Goal: Navigation & Orientation: Find specific page/section

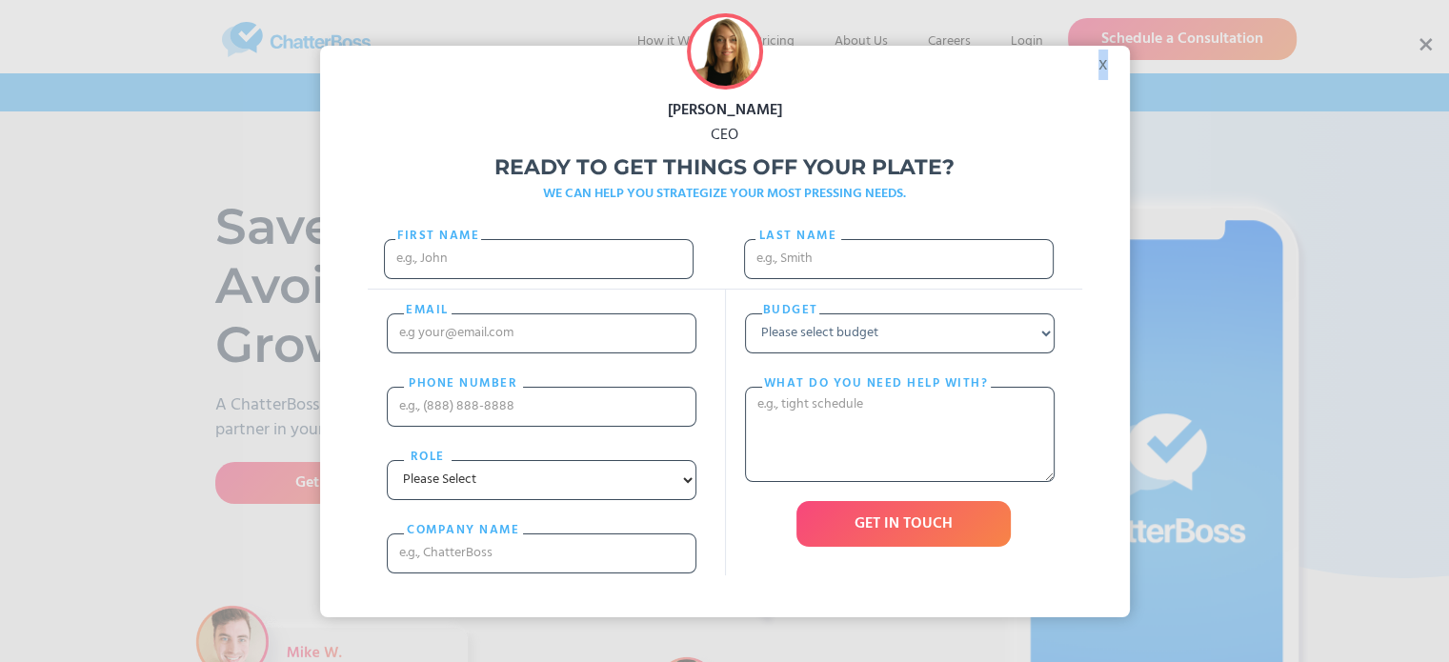
drag, startPoint x: 1118, startPoint y: 75, endPoint x: 1109, endPoint y: 62, distance: 16.4
click at [1109, 62] on div "x" at bounding box center [1108, 67] width 43 height 43
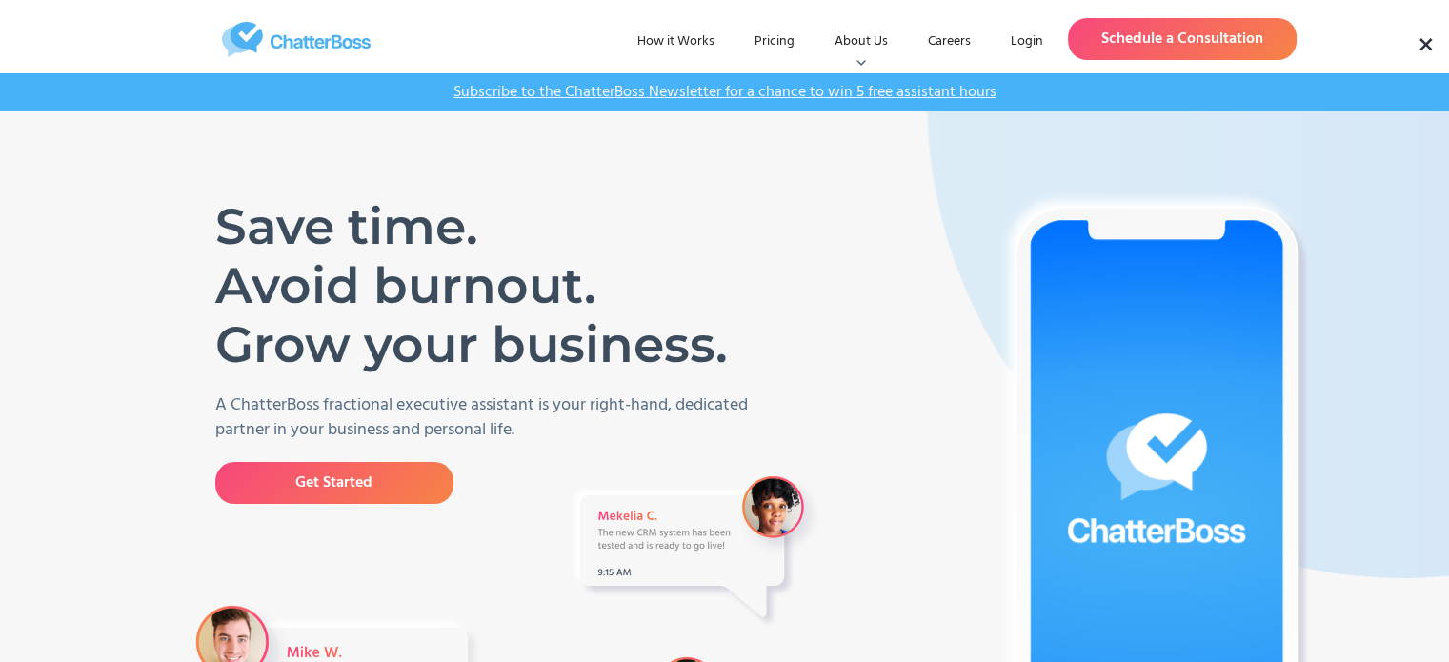
click at [1109, 62] on div "How it Works Pricing About Us Who We Are Blog Podcast Careers Login Login Sched…" at bounding box center [724, 39] width 1143 height 69
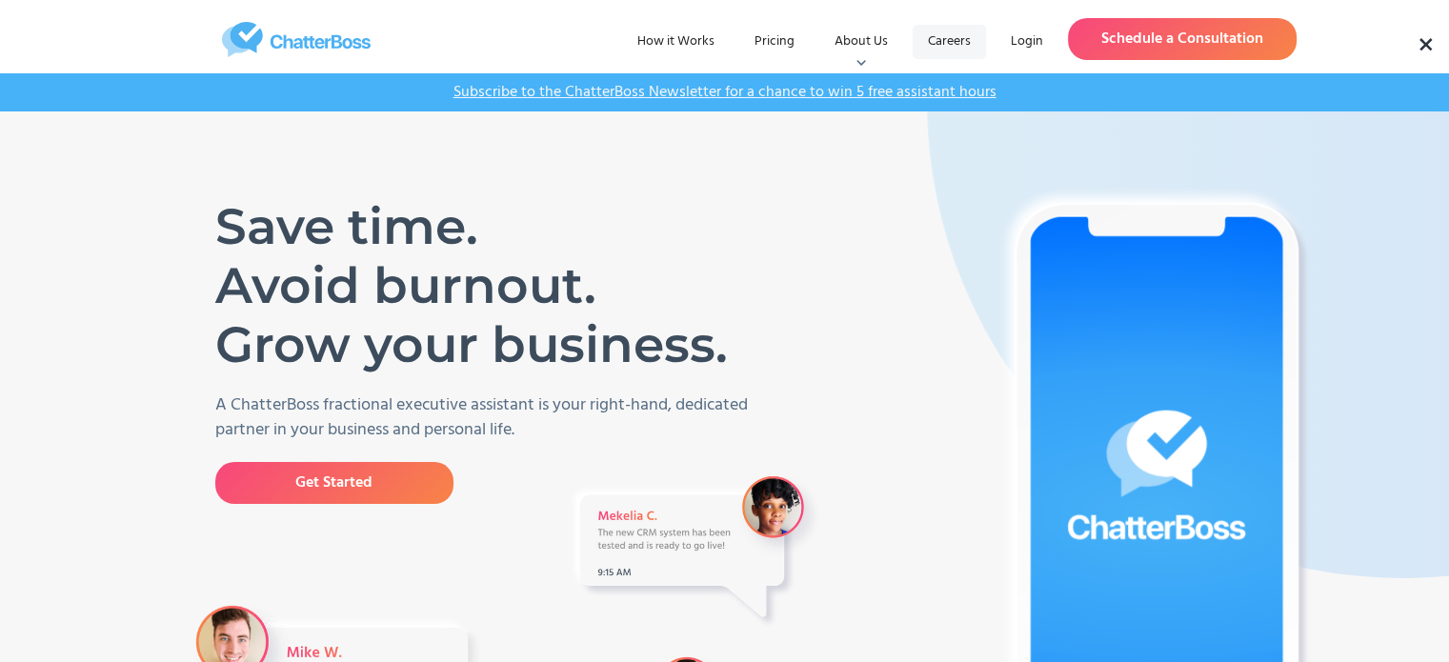
click at [945, 41] on link "Careers" at bounding box center [948, 42] width 73 height 34
